Goal: Task Accomplishment & Management: Manage account settings

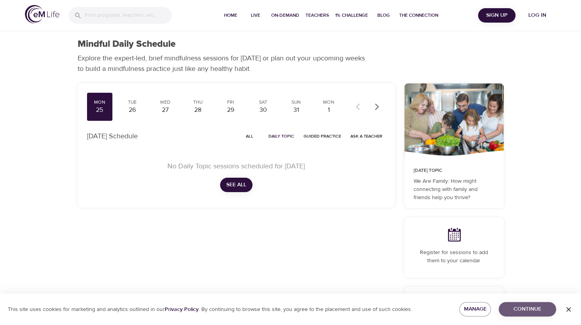
click at [539, 311] on span "Continue" at bounding box center [527, 310] width 45 height 10
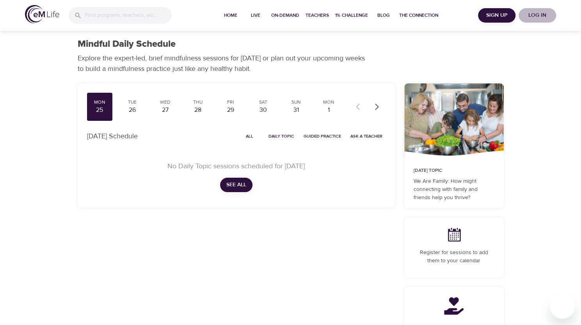
click at [540, 16] on span "Log in" at bounding box center [536, 16] width 31 height 10
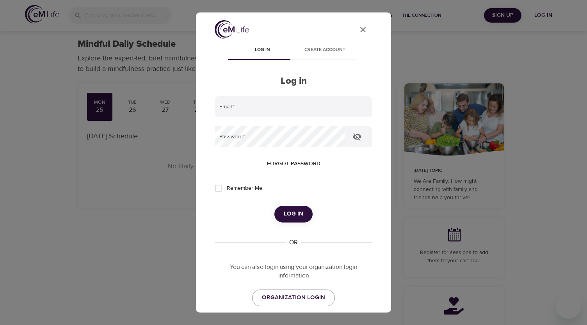
type input "[EMAIL_ADDRESS][DOMAIN_NAME]"
click at [288, 212] on span "Log in" at bounding box center [294, 214] width 20 height 10
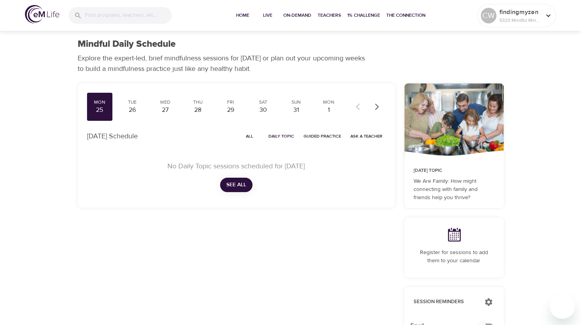
checkbox input "true"
click at [249, 18] on span "Home" at bounding box center [242, 15] width 19 height 8
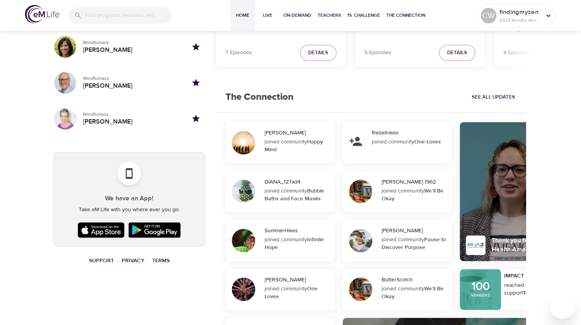
scroll to position [507, 0]
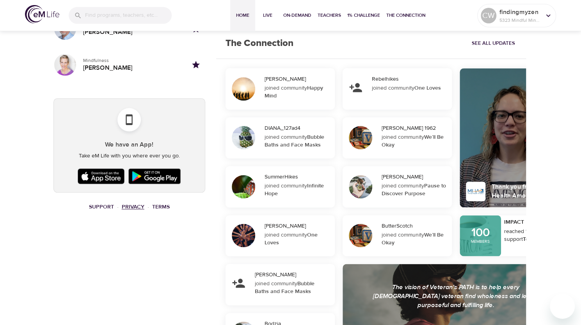
click at [134, 206] on link "Privacy" at bounding box center [133, 207] width 23 height 7
